Goal: Find specific page/section: Find specific page/section

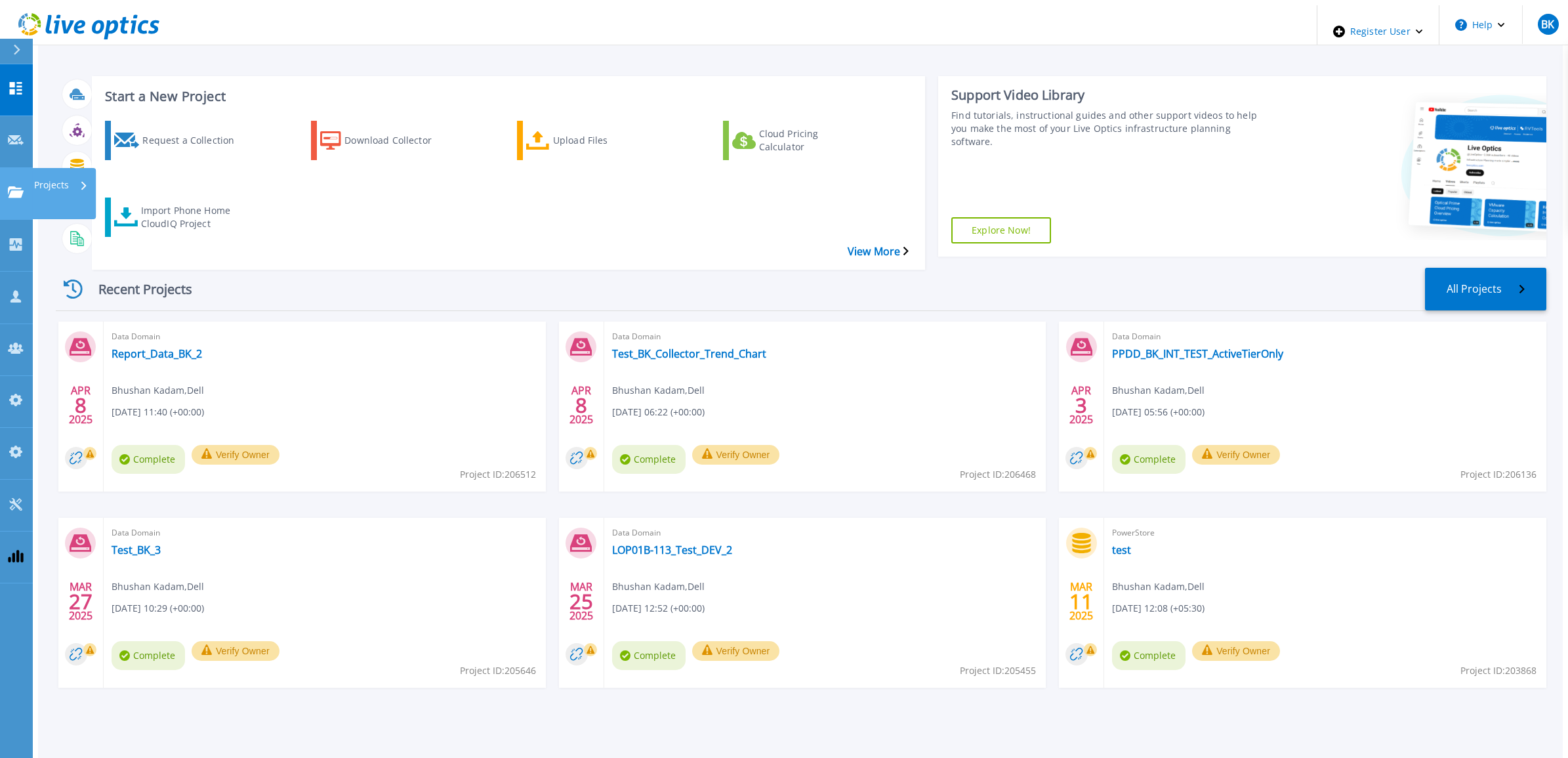
click at [59, 168] on p "Projects" at bounding box center [51, 185] width 35 height 34
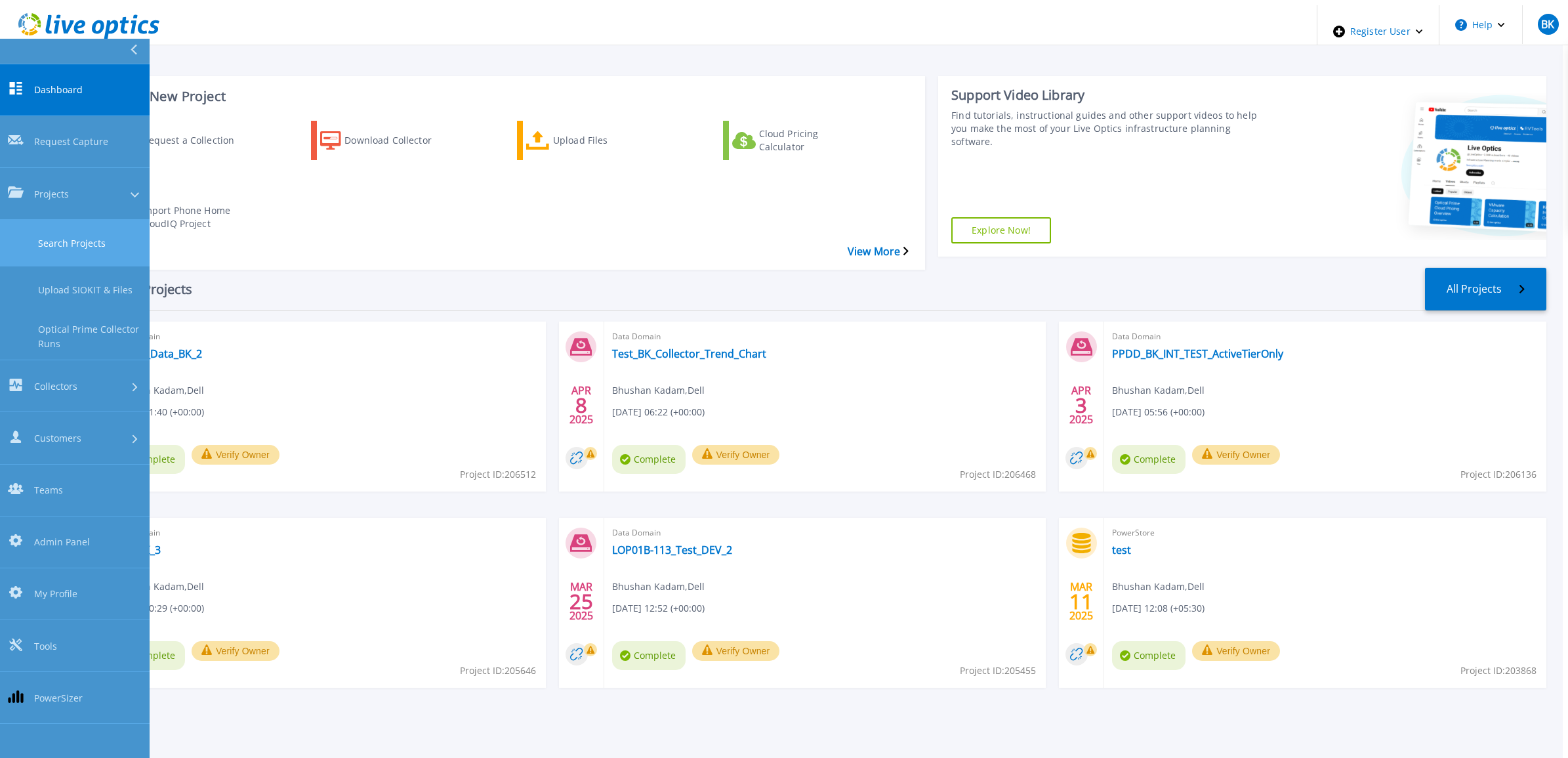
click at [95, 220] on link "Search Projects" at bounding box center [74, 243] width 150 height 47
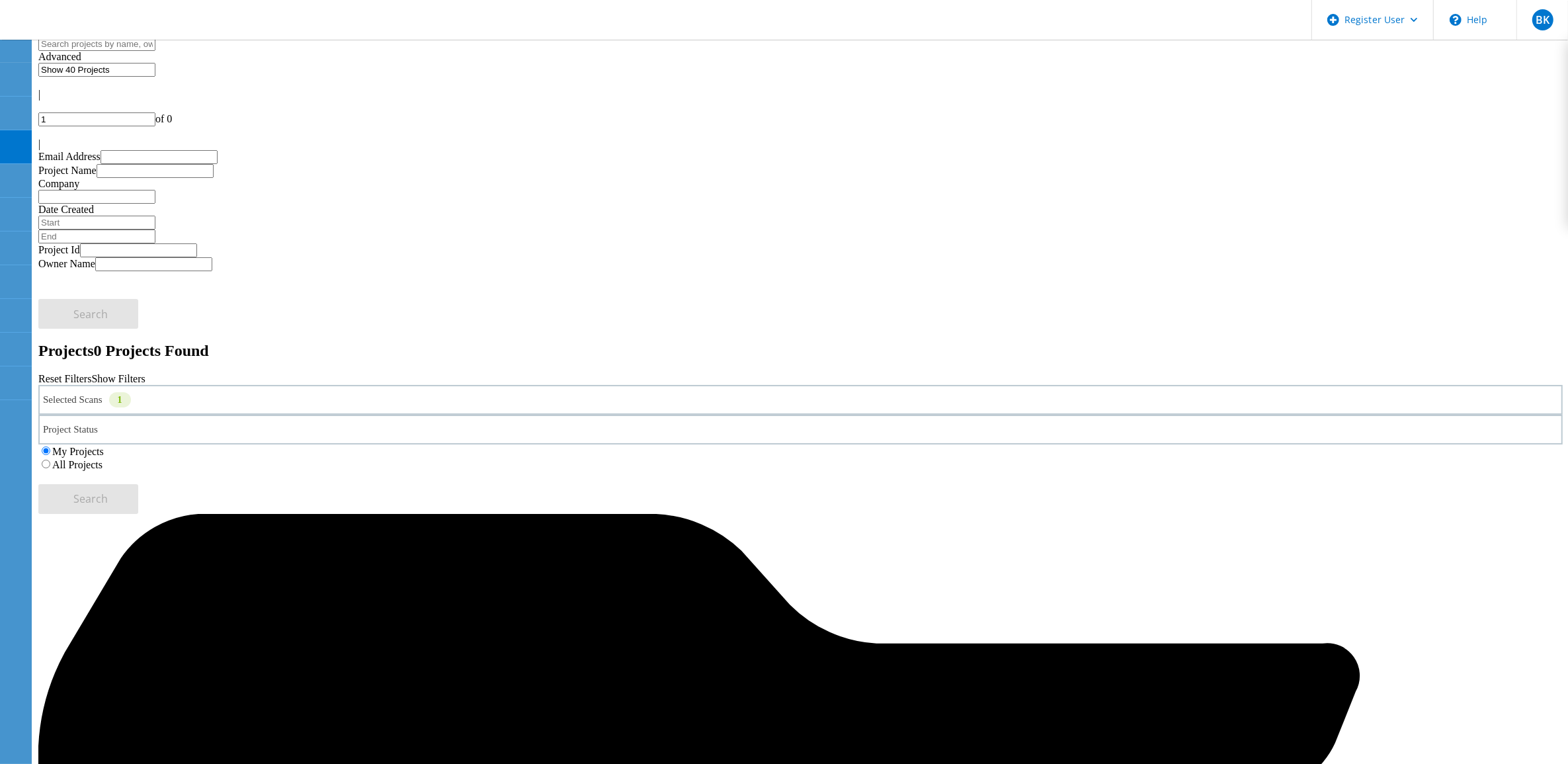
click at [1017, 457] on div "All Projects" at bounding box center [800, 464] width 1524 height 14
click at [102, 459] on label "All Projects" at bounding box center [77, 465] width 50 height 11
click at [50, 460] on input "All Projects" at bounding box center [45, 464] width 9 height 9
click at [269, 385] on div "Selected Scans 1" at bounding box center [800, 399] width 1524 height 30
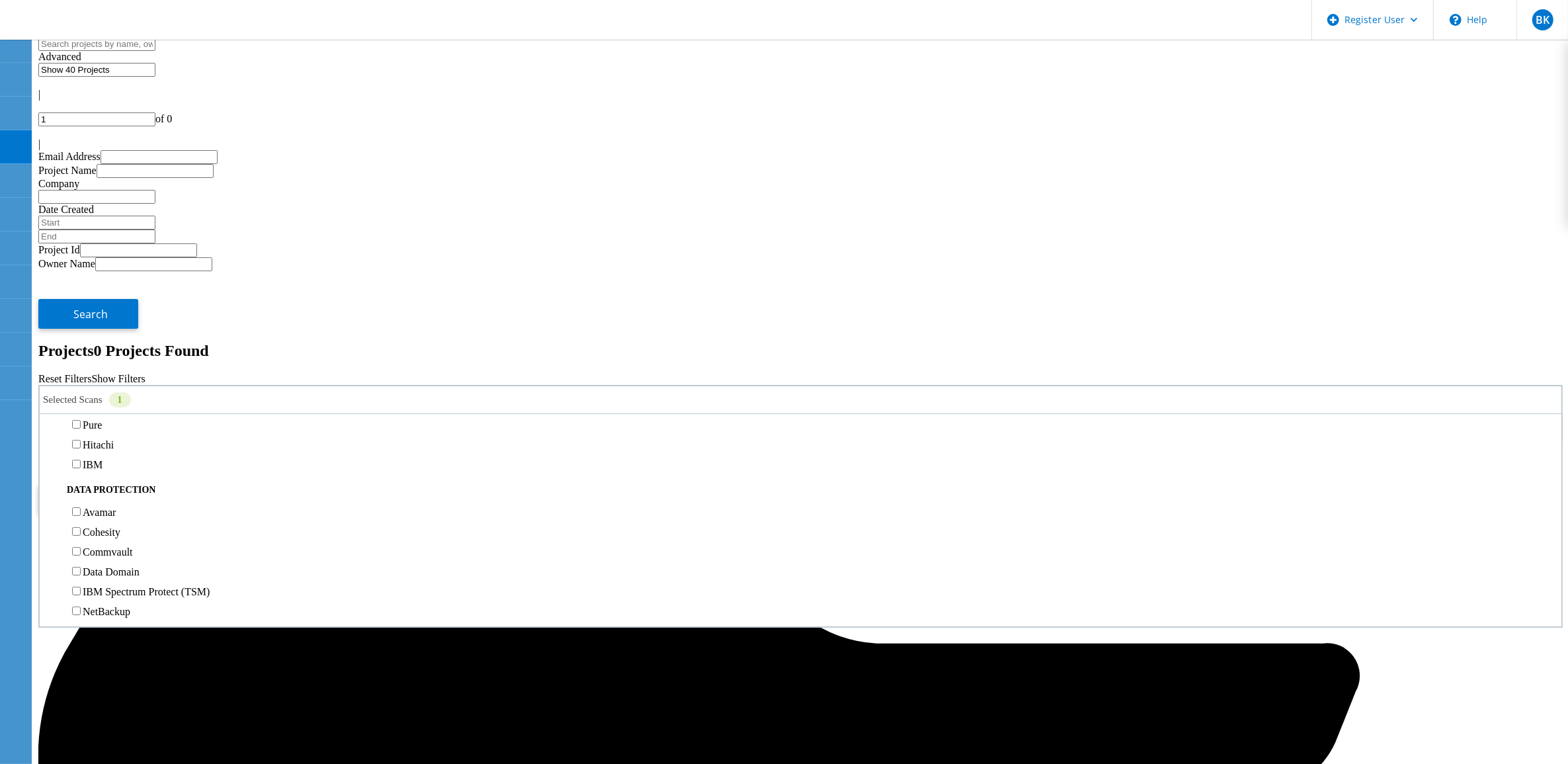
scroll to position [496, 0]
click at [109, 492] on span "Search" at bounding box center [91, 499] width 34 height 14
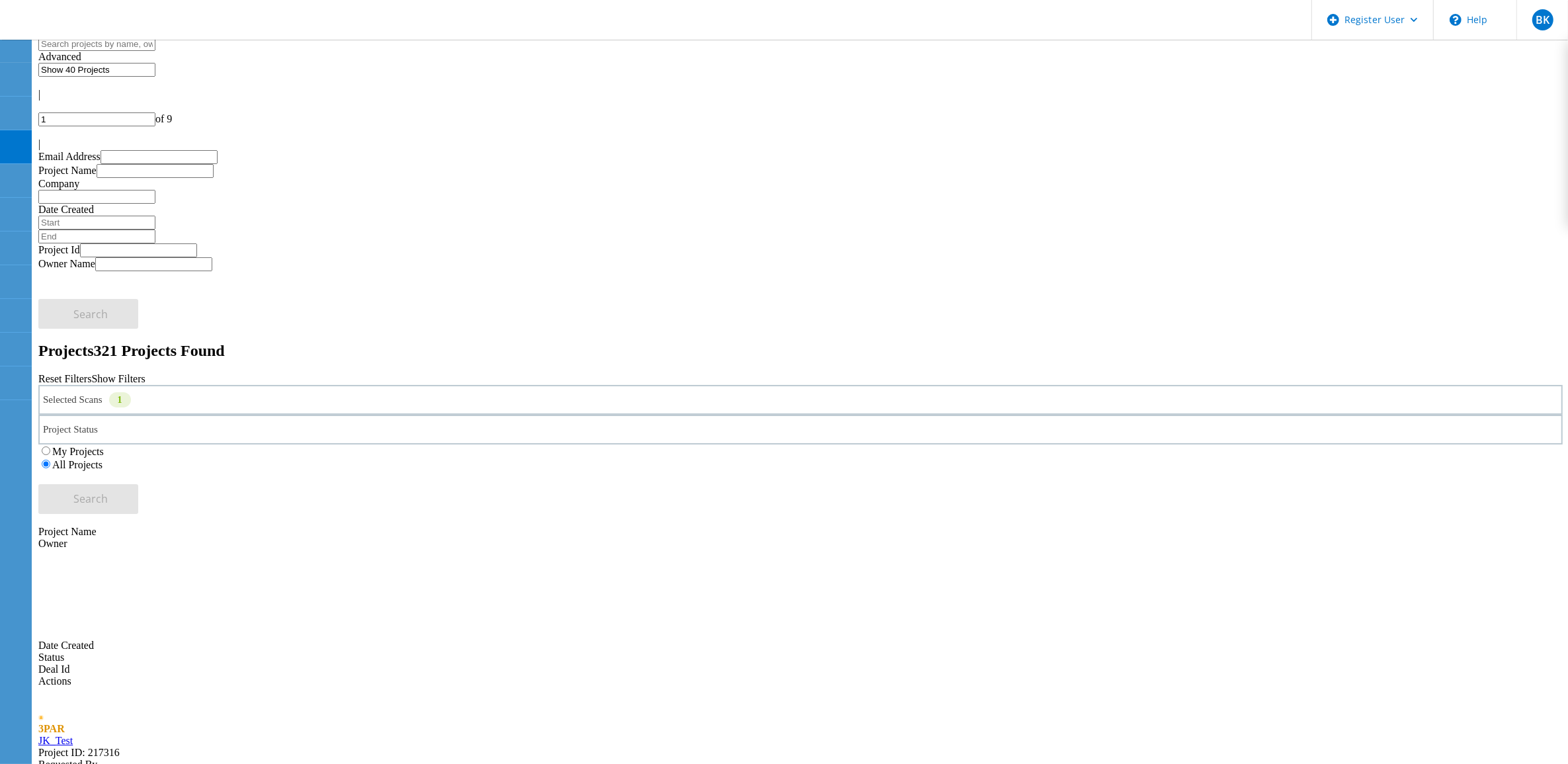
drag, startPoint x: 1450, startPoint y: 60, endPoint x: 1423, endPoint y: 65, distance: 27.5
click at [1423, 113] on div "1 of 9" at bounding box center [800, 119] width 1524 height 14
type input "4"
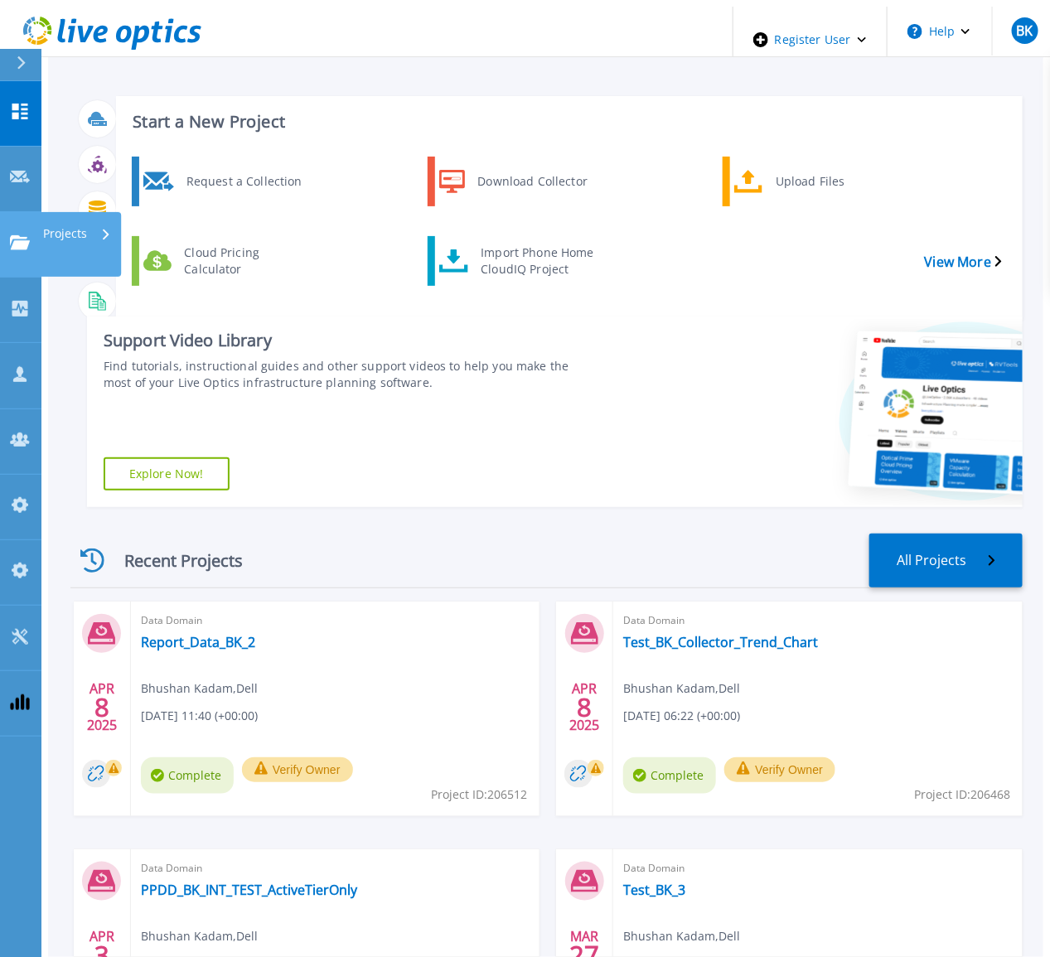
click at [55, 212] on p "Projects" at bounding box center [65, 233] width 44 height 43
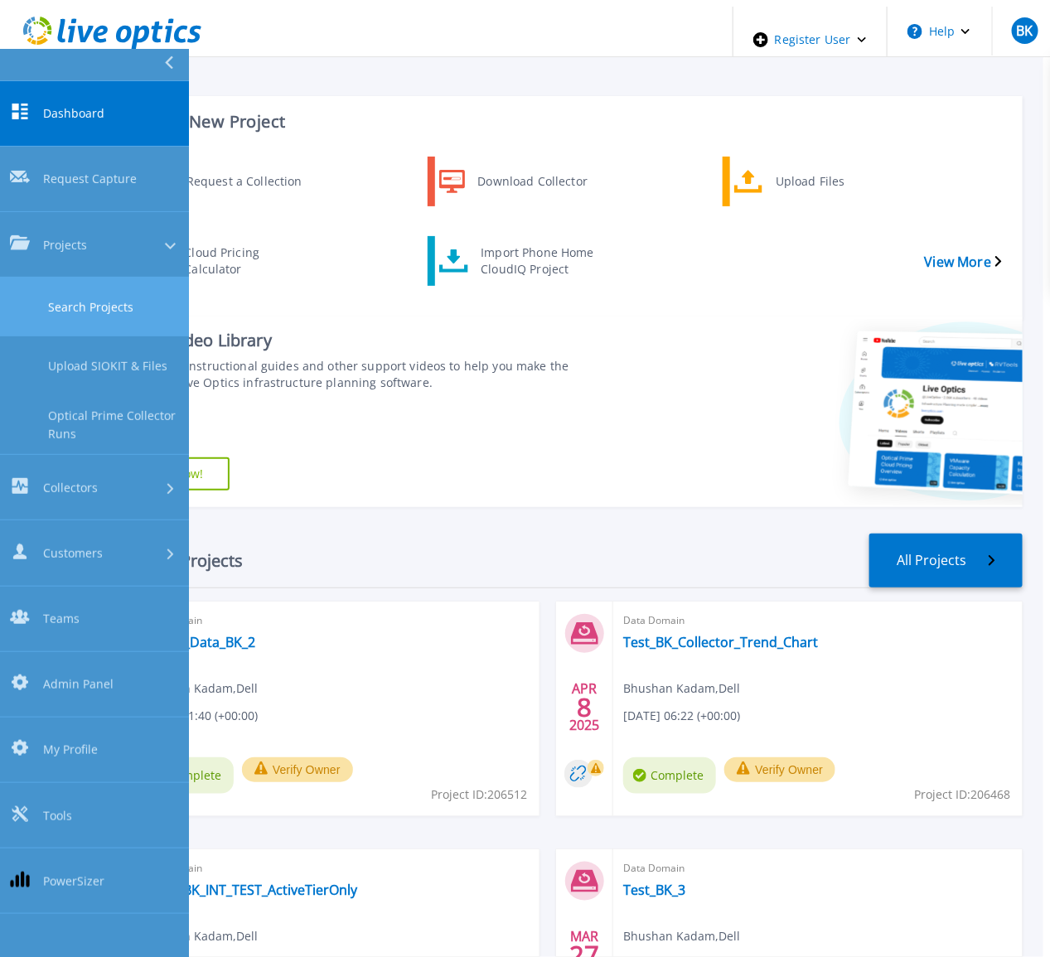
click at [65, 278] on link "Search Projects" at bounding box center [94, 307] width 189 height 59
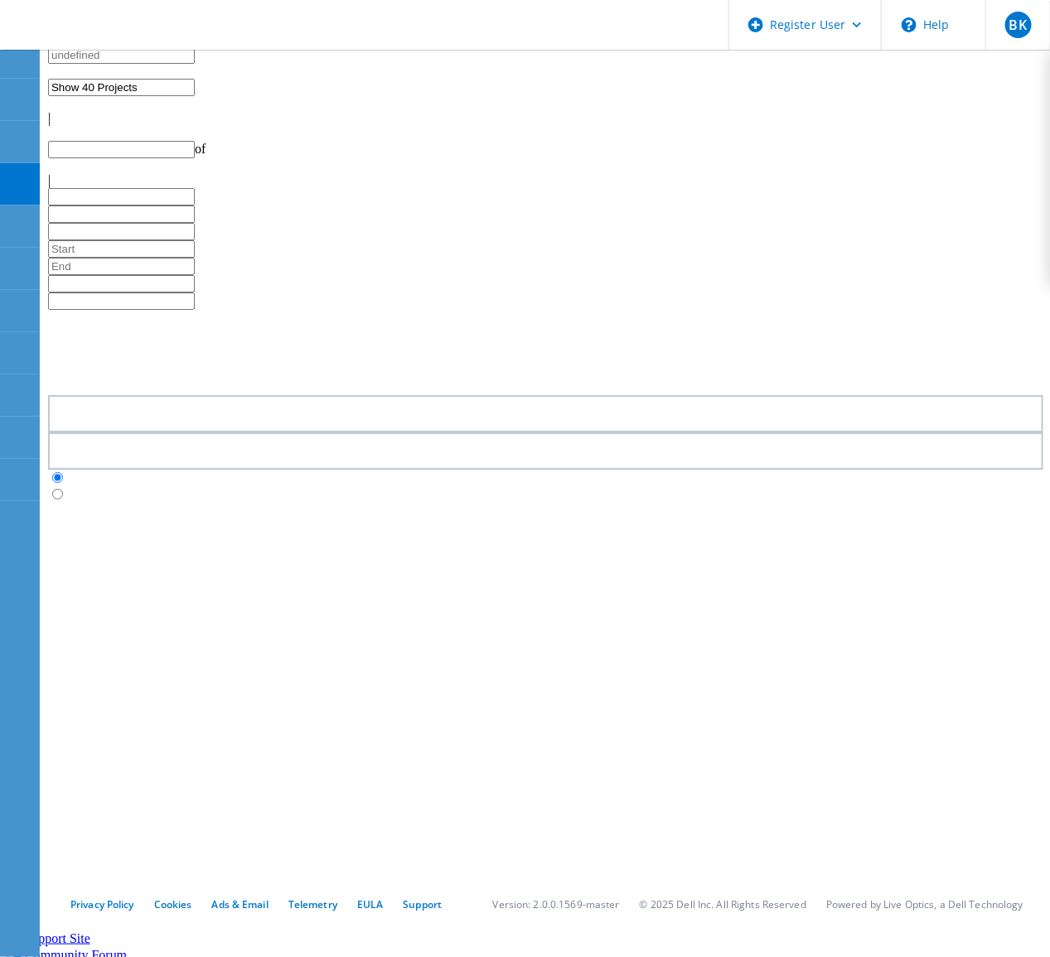
type input "1"
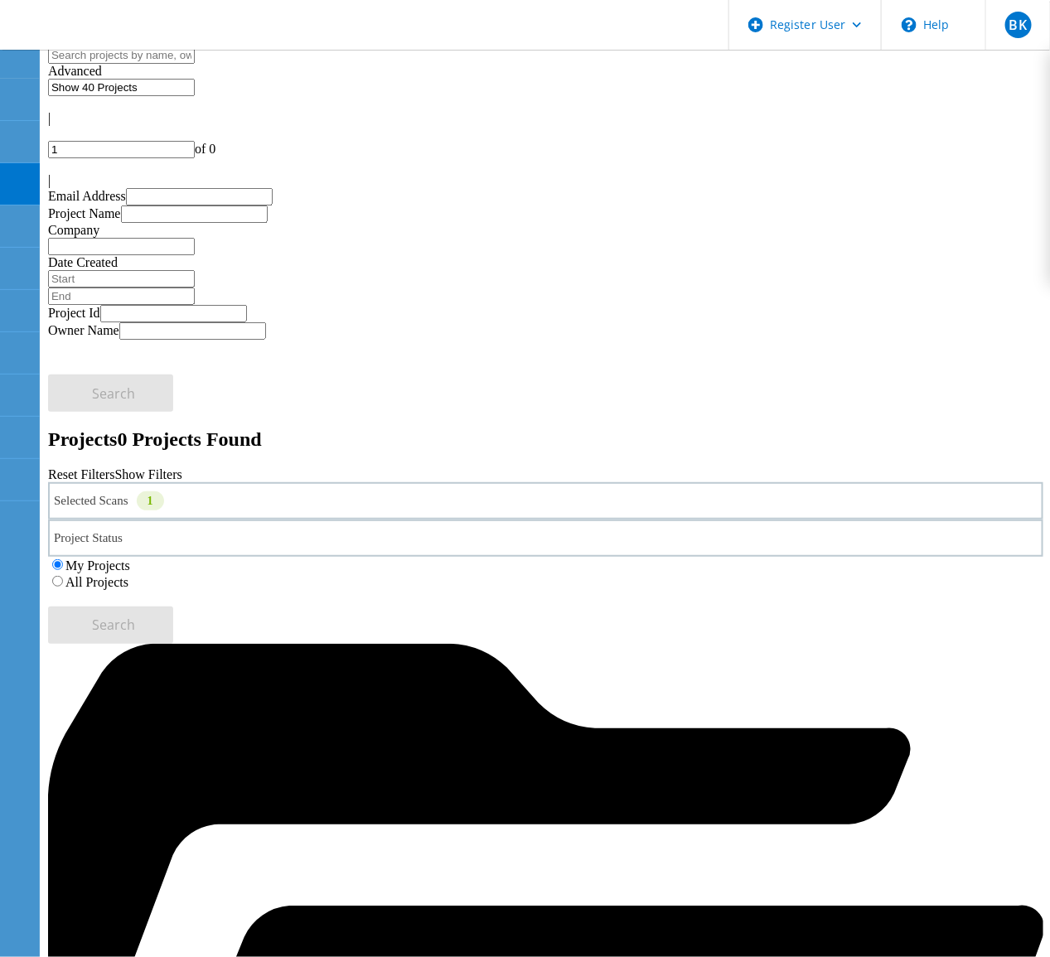
click at [128, 575] on label "All Projects" at bounding box center [96, 582] width 63 height 14
click at [63, 576] on input "All Projects" at bounding box center [57, 581] width 11 height 11
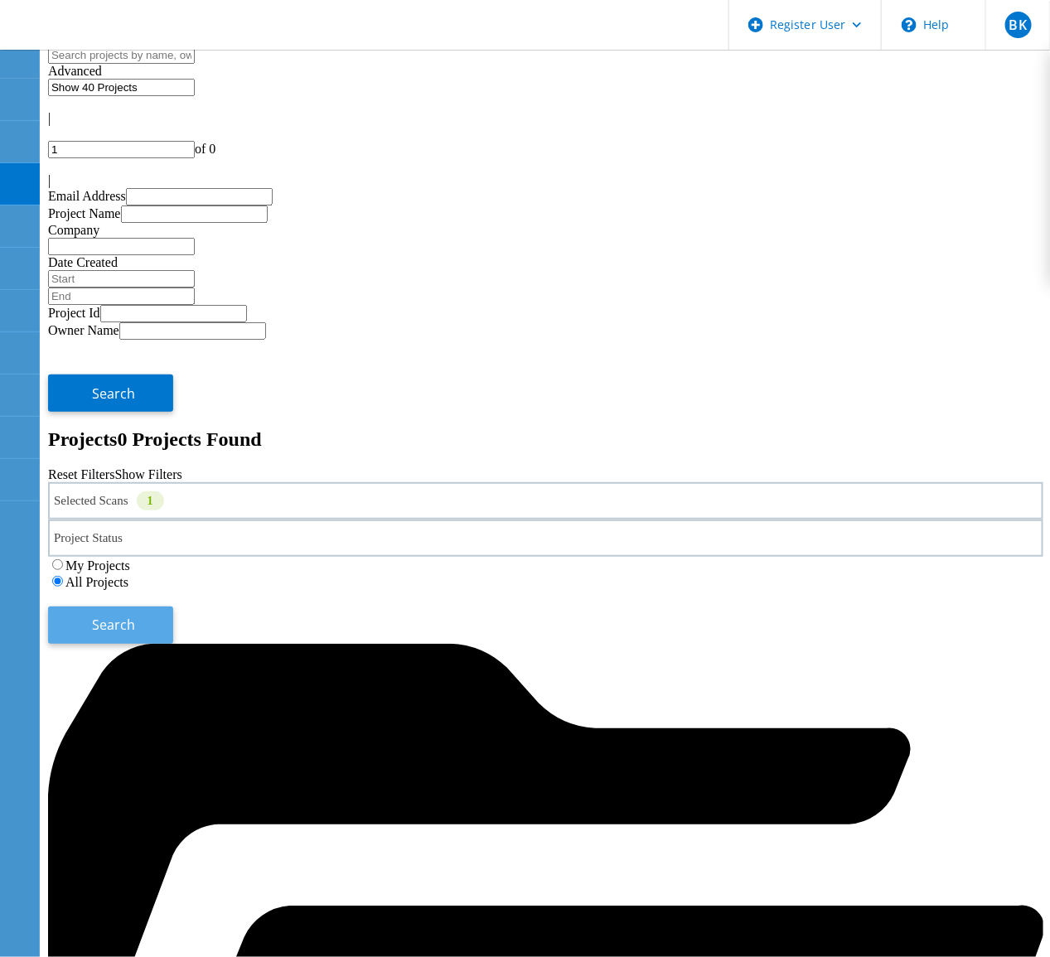
click at [173, 607] on button "Search" at bounding box center [110, 625] width 125 height 37
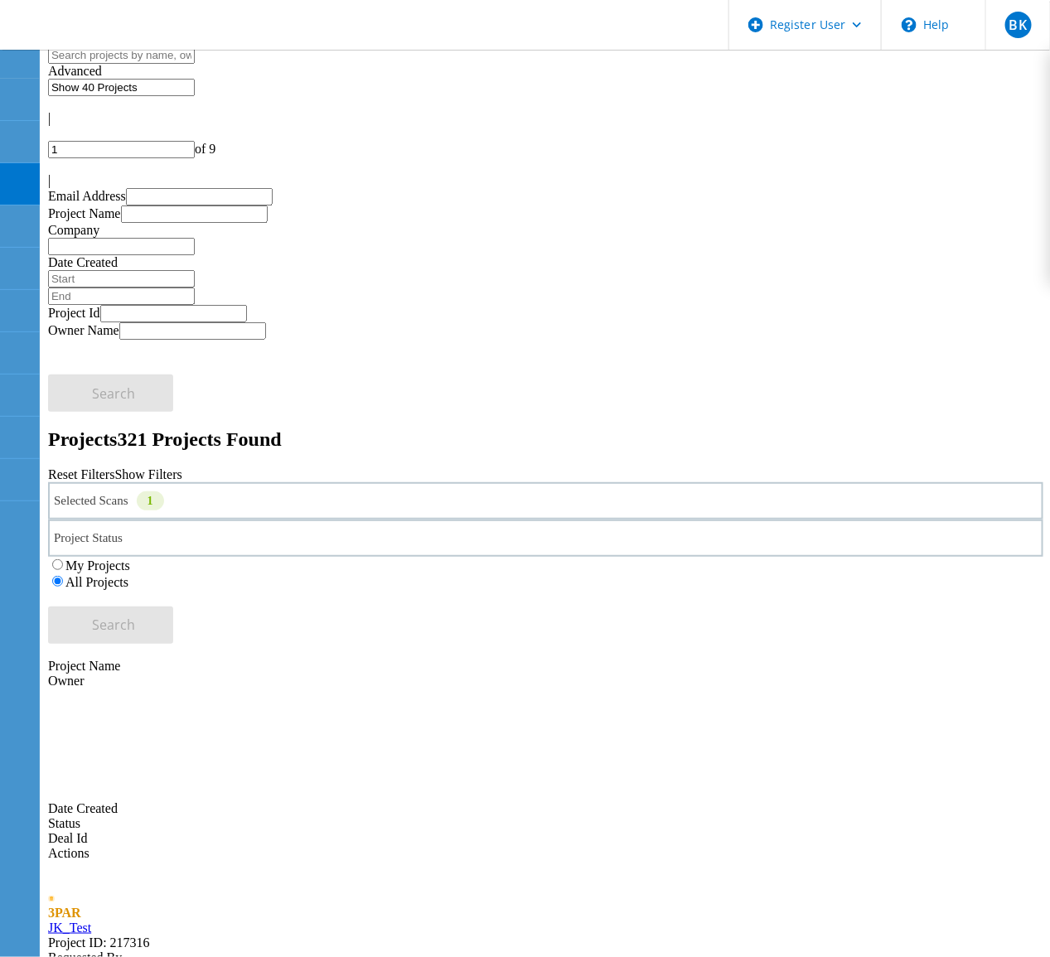
click at [230, 482] on div "Selected Scans 1" at bounding box center [545, 500] width 995 height 37
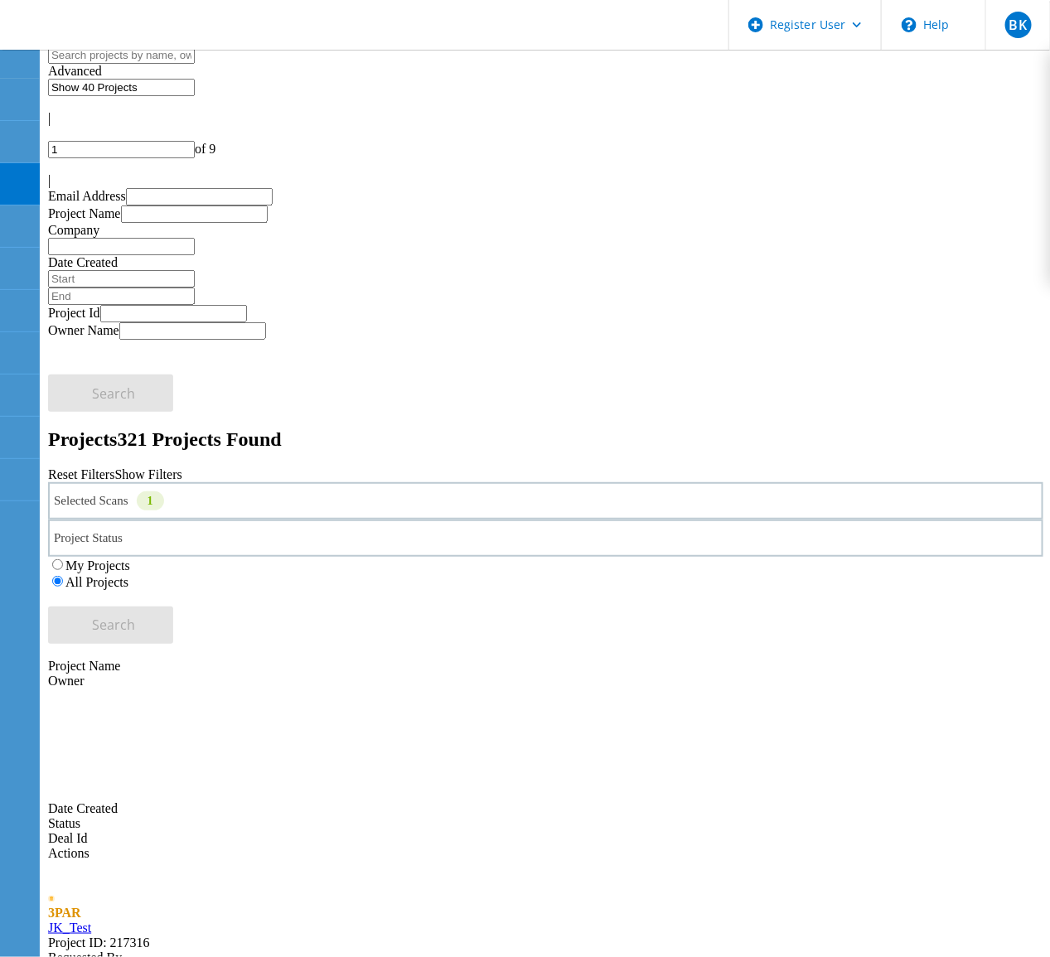
click at [91, 921] on link "JK_Test" at bounding box center [69, 928] width 43 height 14
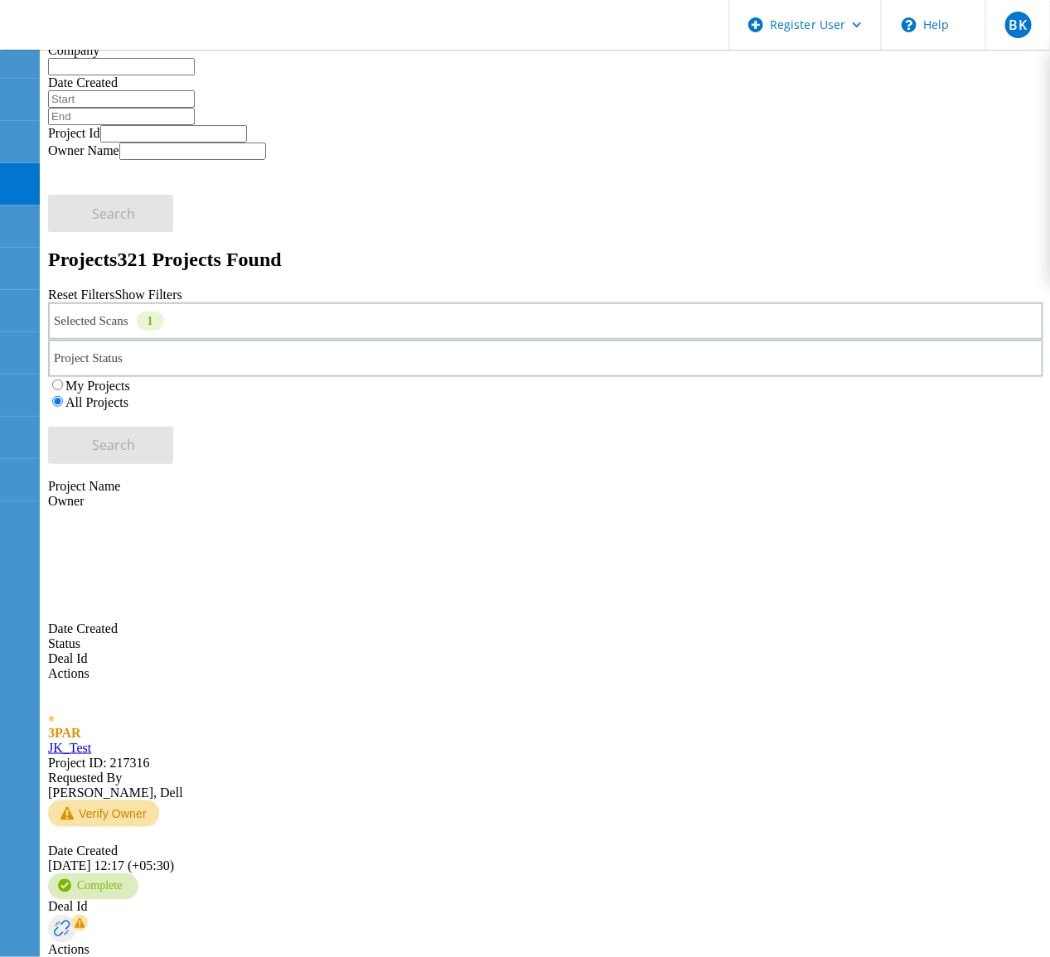
scroll to position [207, 0]
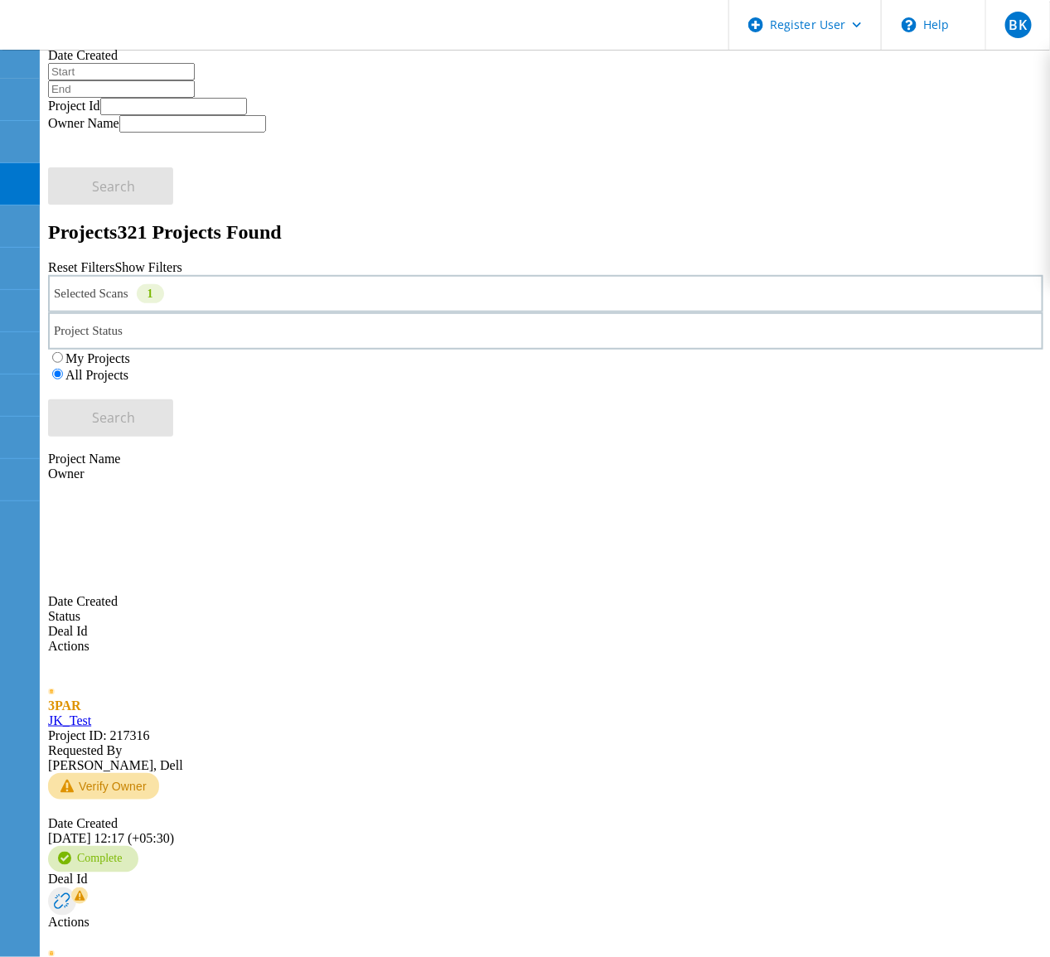
click at [91, 713] on link "JK_Test" at bounding box center [69, 720] width 43 height 14
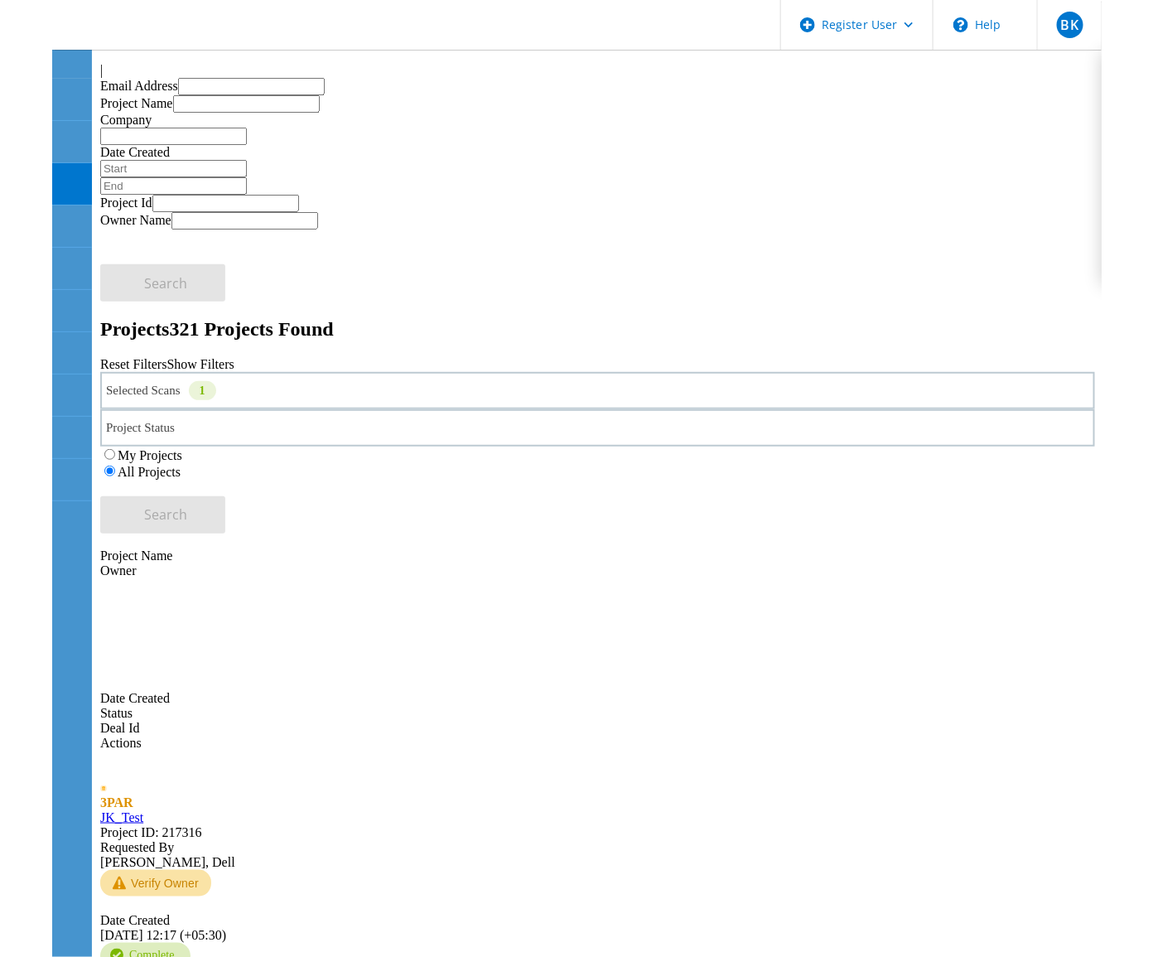
scroll to position [0, 0]
